Goal: Task Accomplishment & Management: Complete application form

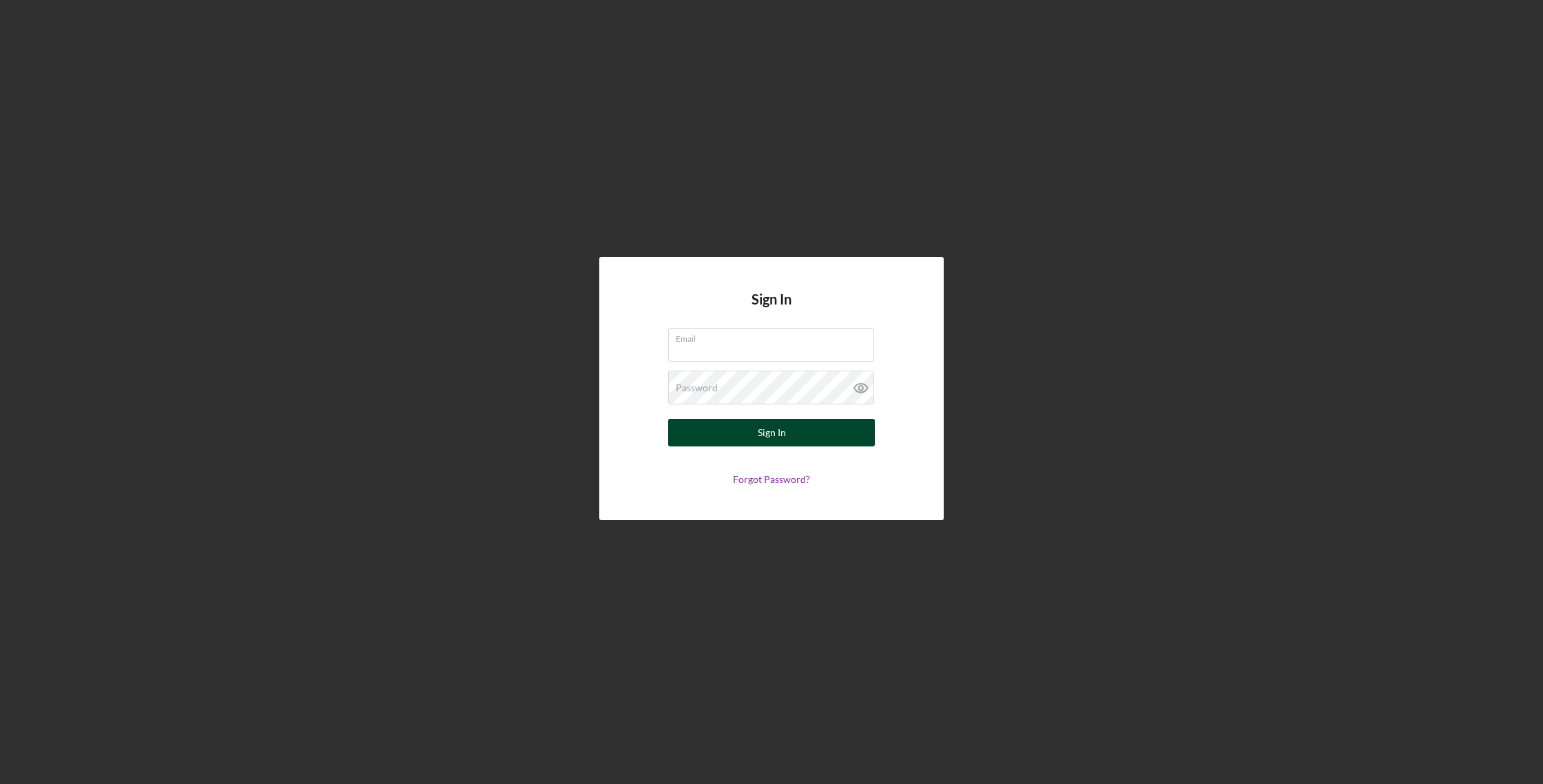
type input "[EMAIL_ADDRESS][DOMAIN_NAME]"
click at [790, 435] on button "Sign In" at bounding box center [772, 432] width 207 height 28
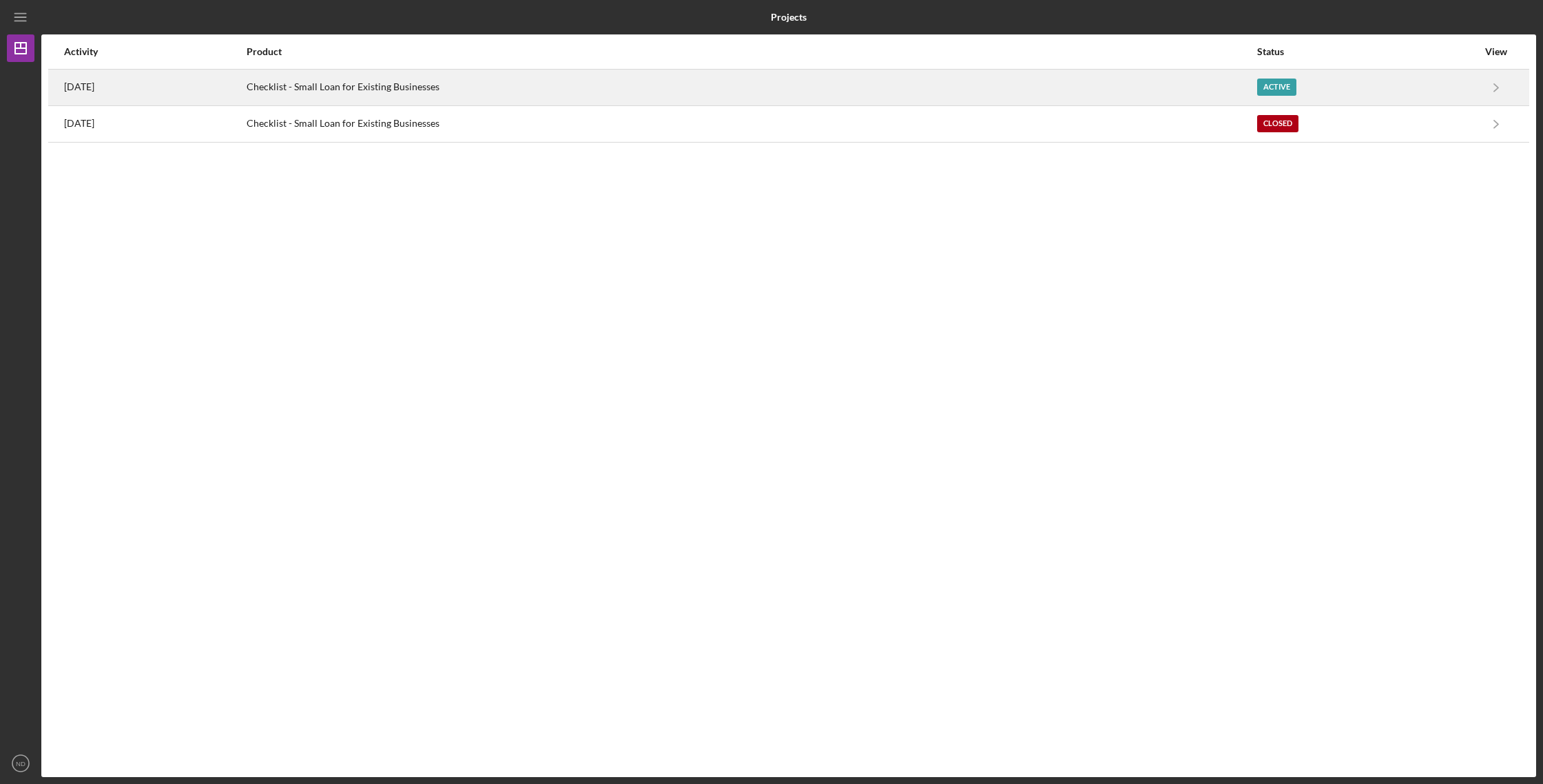
click at [482, 89] on div "Checklist - Small Loan for Existing Businesses" at bounding box center [751, 88] width 1009 height 34
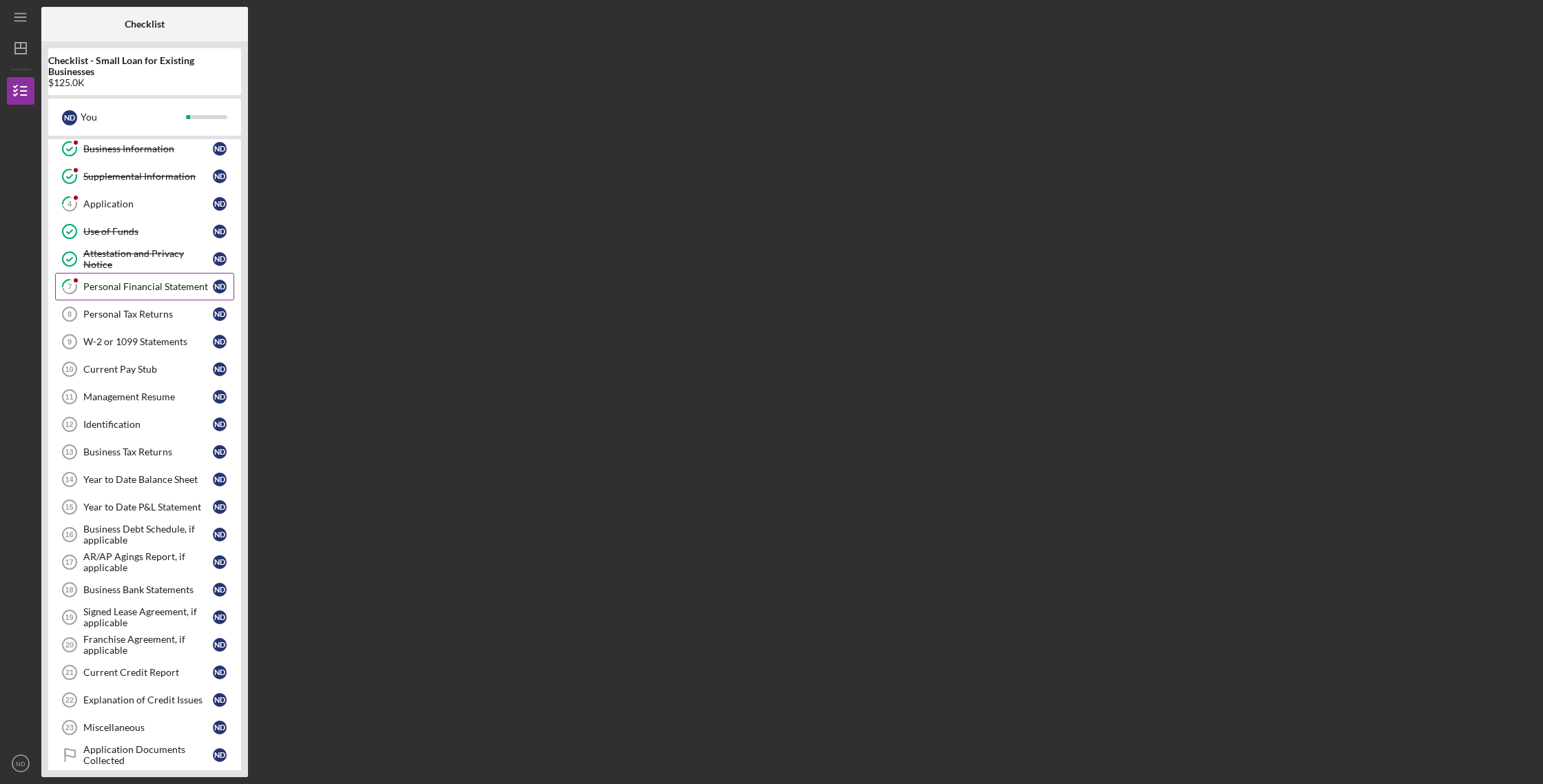
scroll to position [80, 0]
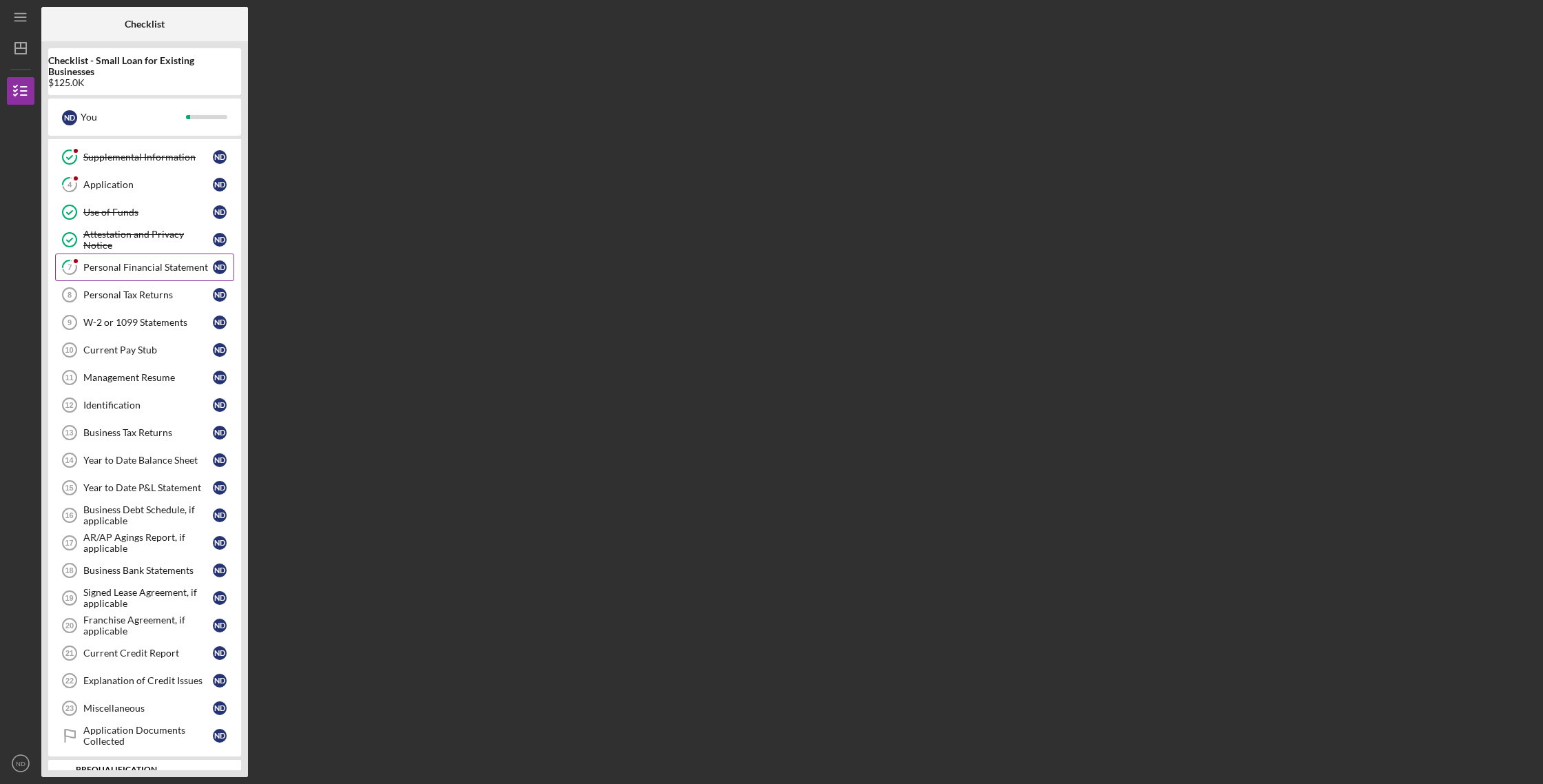
click at [184, 268] on div "Personal Financial Statement" at bounding box center [148, 267] width 130 height 11
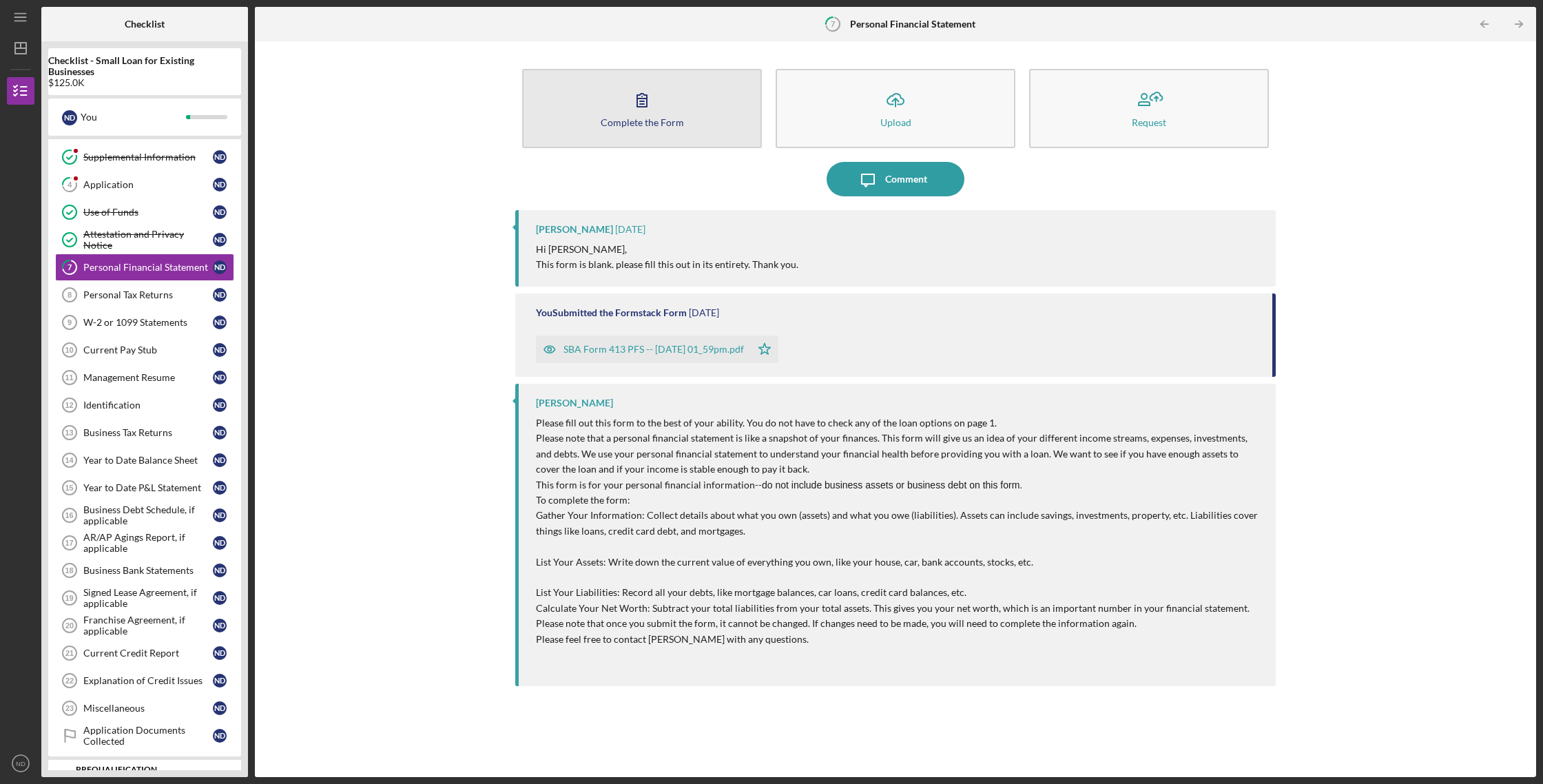
click at [665, 123] on div "Complete the Form" at bounding box center [642, 123] width 83 height 11
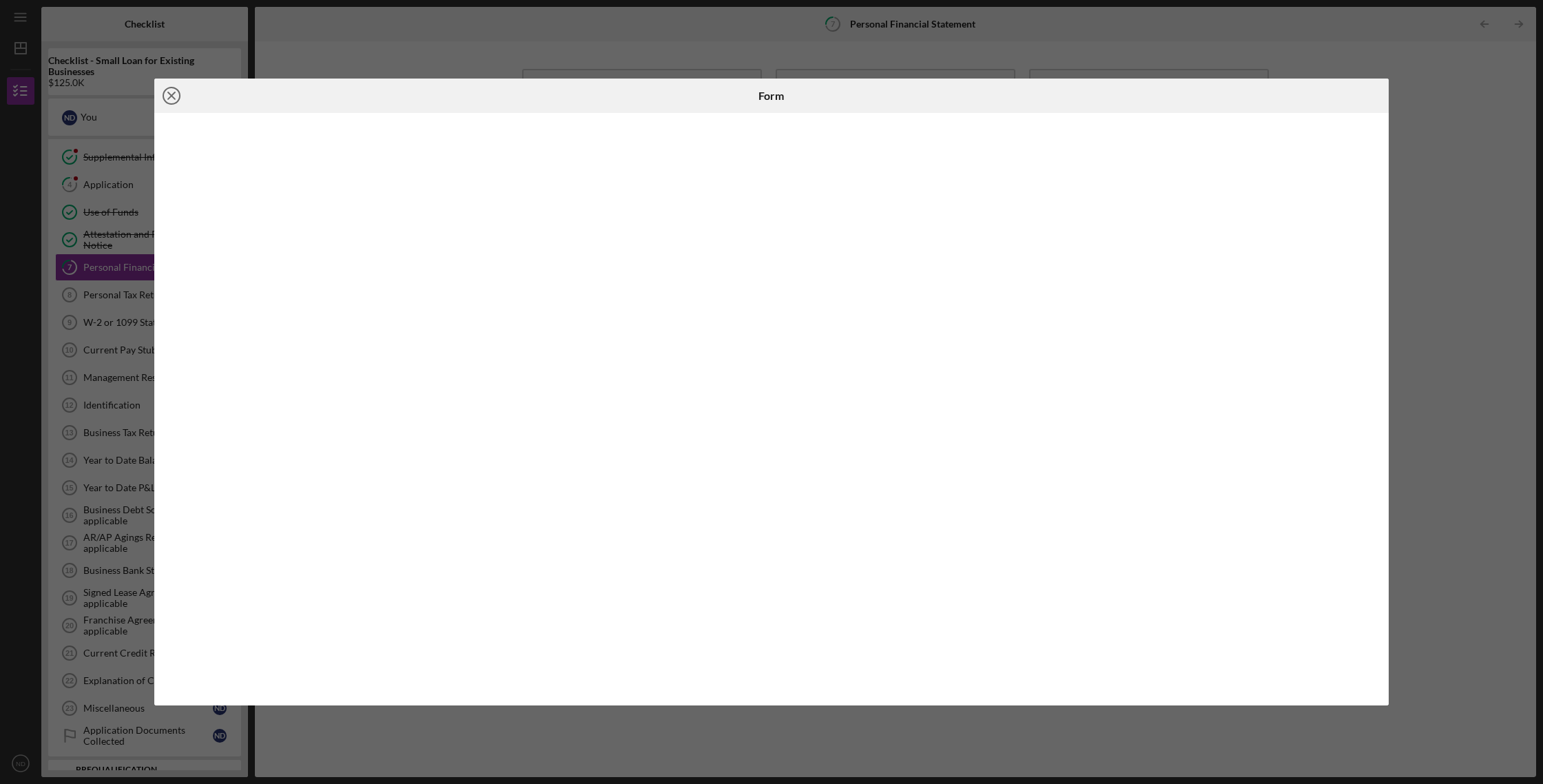
click at [170, 98] on icon "Icon/Close" at bounding box center [171, 96] width 34 height 34
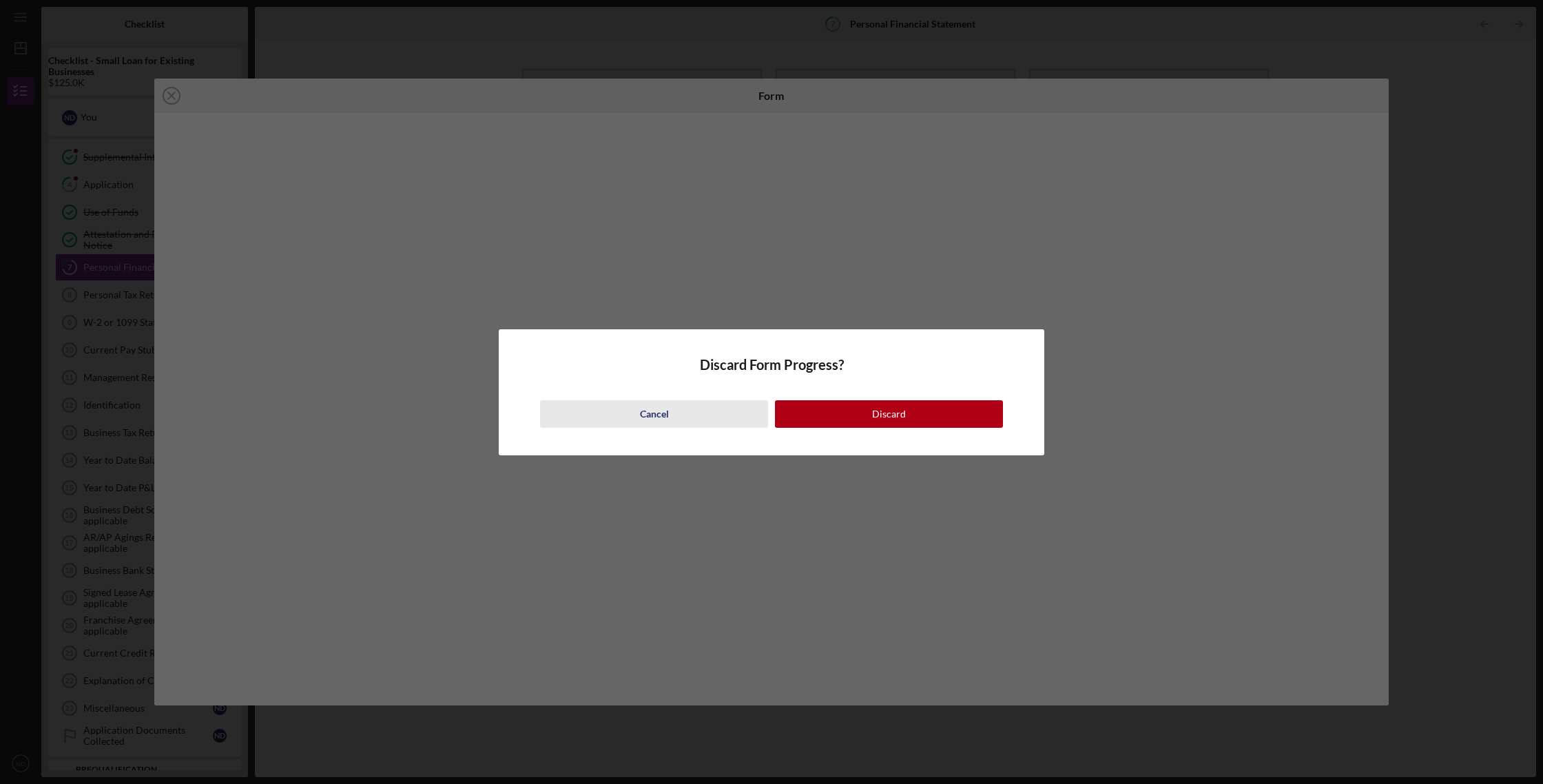
click at [647, 411] on div "Cancel" at bounding box center [654, 413] width 29 height 28
